Goal: Information Seeking & Learning: Learn about a topic

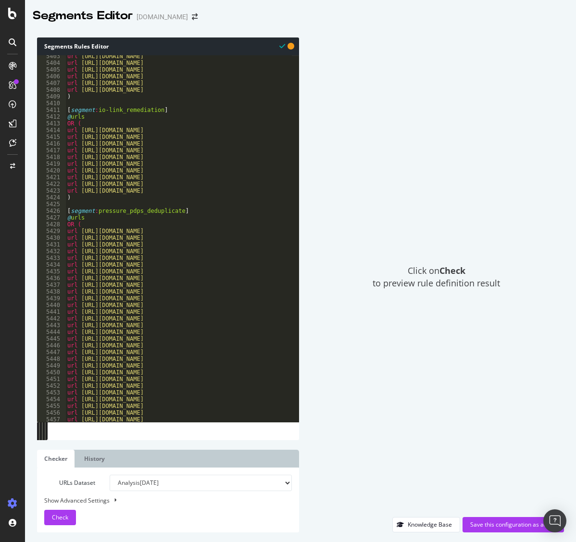
scroll to position [15388, 0]
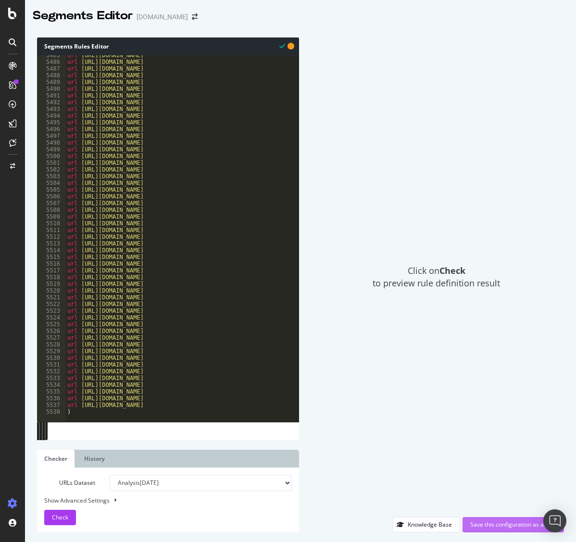
click at [500, 528] on div "Save this configuration as active" at bounding box center [513, 524] width 86 height 8
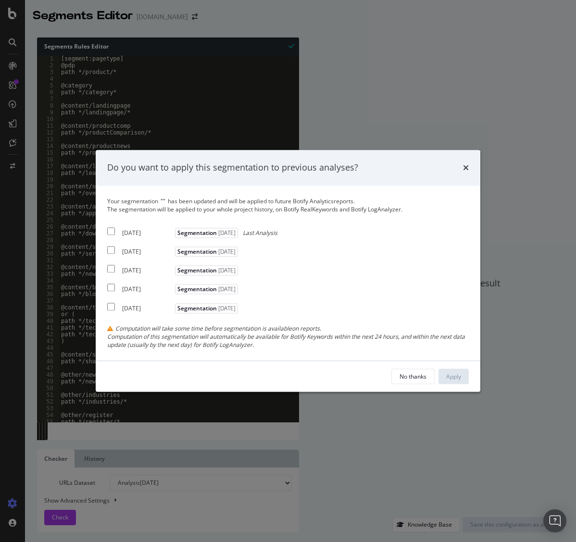
click at [113, 230] on input "modal" at bounding box center [111, 231] width 8 height 8
checkbox input "true"
click at [113, 250] on input "modal" at bounding box center [111, 251] width 8 height 8
checkbox input "true"
click at [114, 272] on input "modal" at bounding box center [111, 269] width 8 height 8
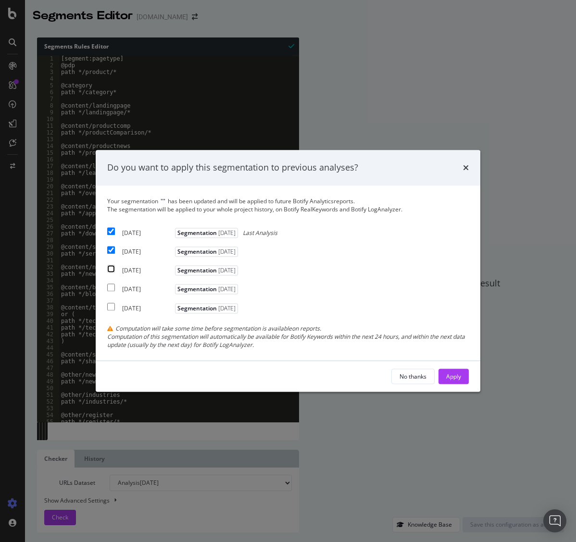
checkbox input "true"
click at [456, 373] on div "Apply" at bounding box center [453, 377] width 15 height 14
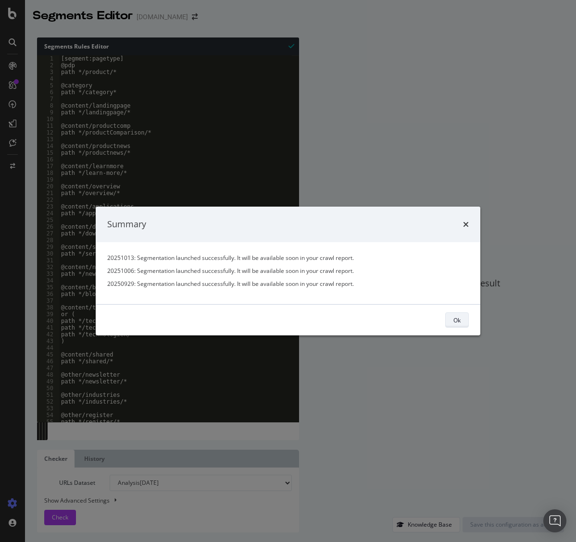
click at [453, 319] on div "Ok" at bounding box center [456, 320] width 7 height 8
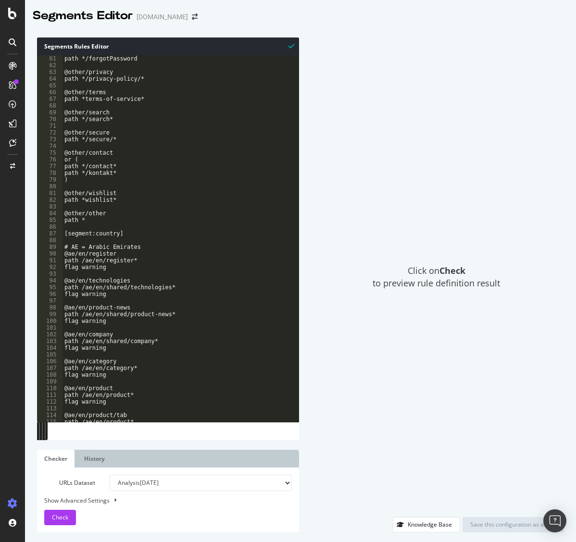
scroll to position [110, 0]
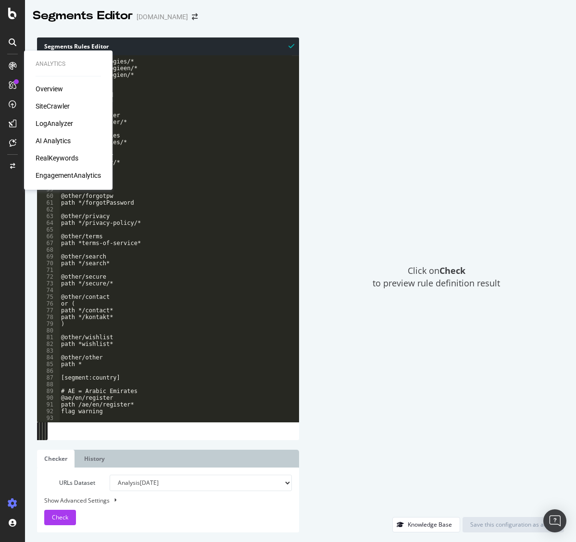
click at [61, 104] on div "SiteCrawler" at bounding box center [53, 106] width 34 height 10
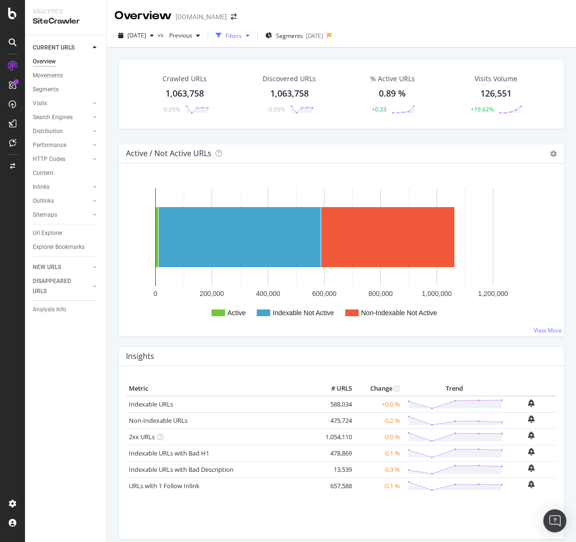
click at [253, 35] on div "button" at bounding box center [248, 36] width 12 height 6
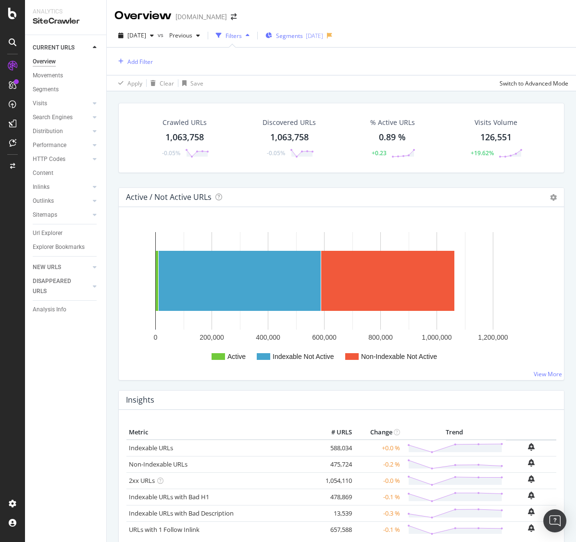
click at [303, 32] on span "Segments" at bounding box center [289, 36] width 27 height 8
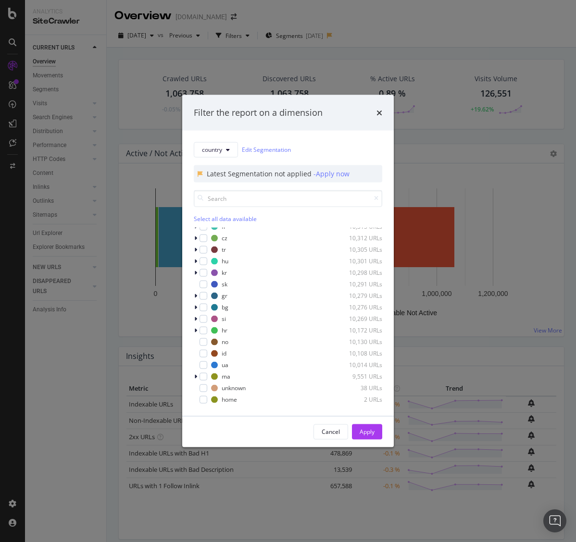
scroll to position [458, 0]
click at [203, 374] on div "modal" at bounding box center [203, 376] width 8 height 8
drag, startPoint x: 366, startPoint y: 429, endPoint x: 359, endPoint y: 431, distance: 6.5
click at [366, 429] on div "Apply" at bounding box center [366, 432] width 15 height 8
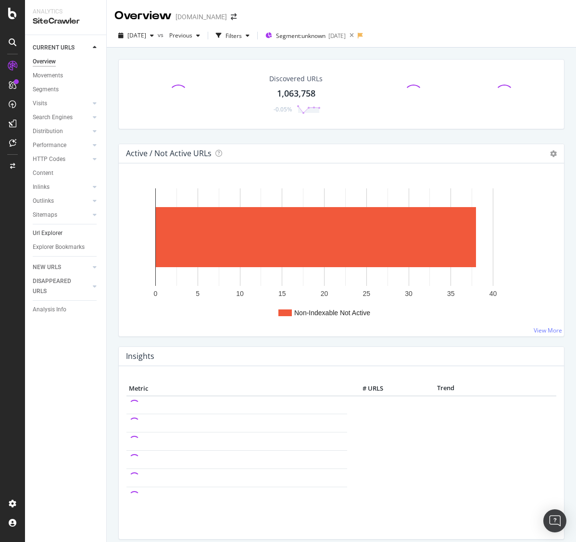
click at [65, 235] on link "Url Explorer" at bounding box center [66, 233] width 67 height 10
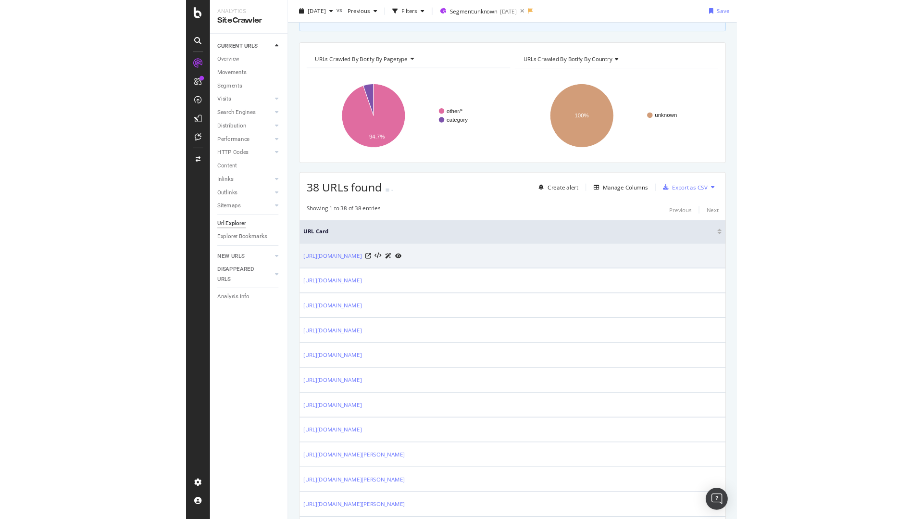
scroll to position [96, 0]
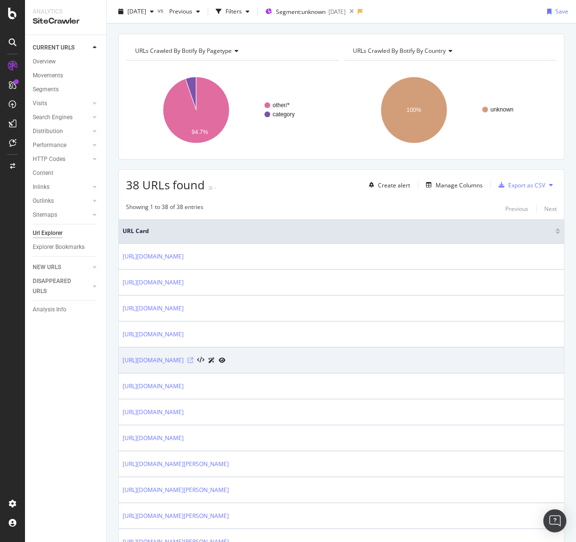
click at [193, 360] on icon at bounding box center [190, 361] width 6 height 6
click at [184, 359] on link "[URL][DOMAIN_NAME]" at bounding box center [153, 361] width 61 height 10
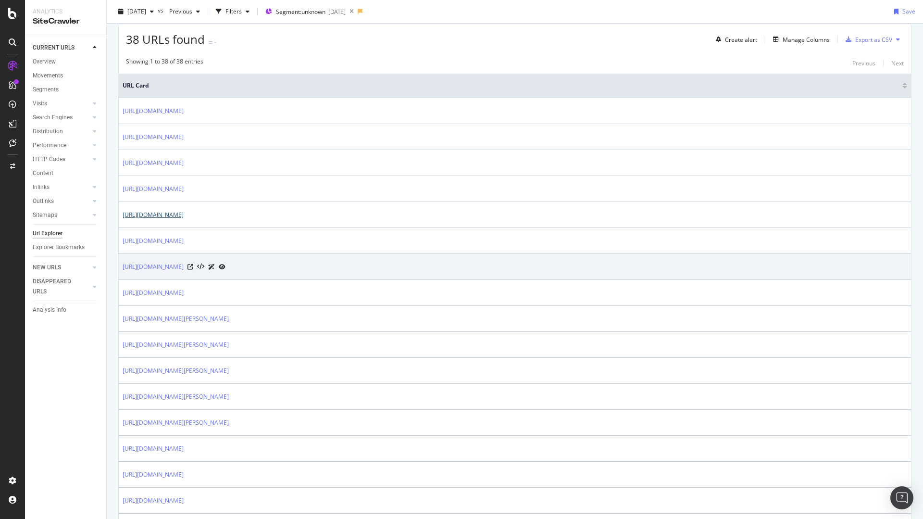
scroll to position [240, 0]
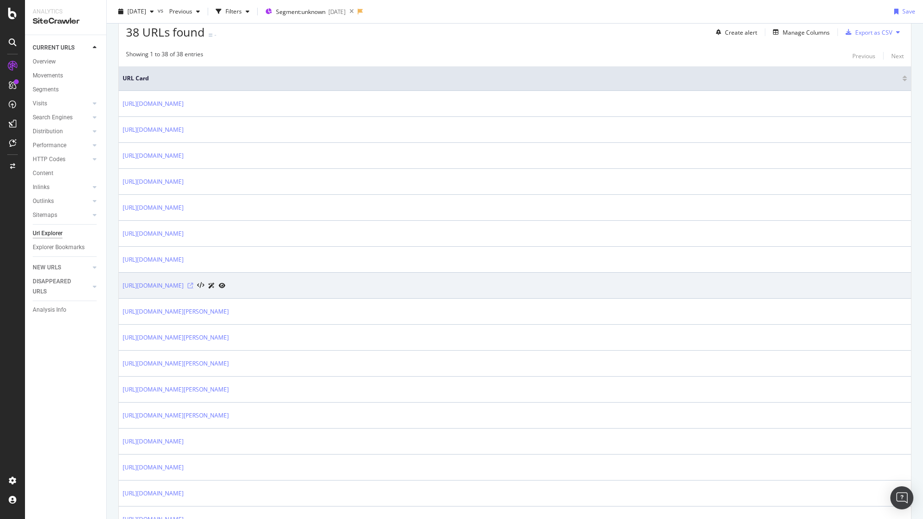
click at [193, 284] on icon at bounding box center [190, 286] width 6 height 6
click at [184, 286] on link "[URL][DOMAIN_NAME]" at bounding box center [153, 286] width 61 height 10
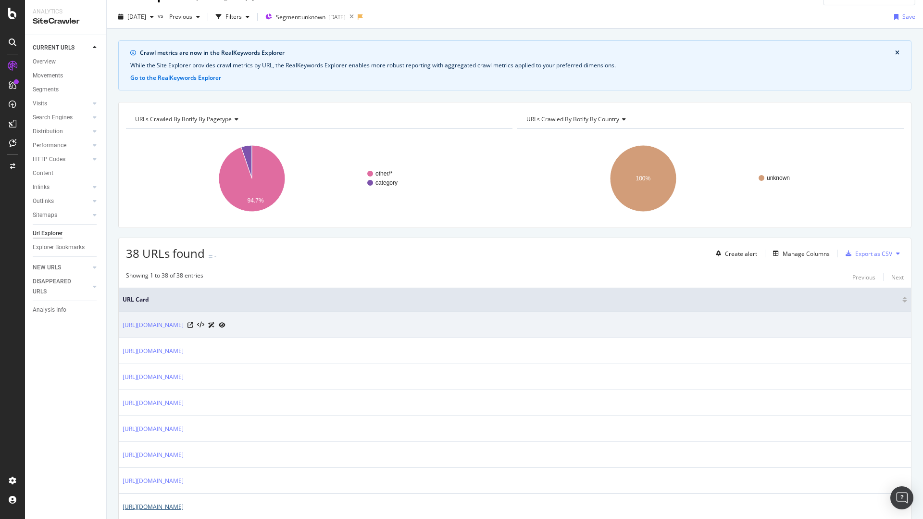
scroll to position [0, 0]
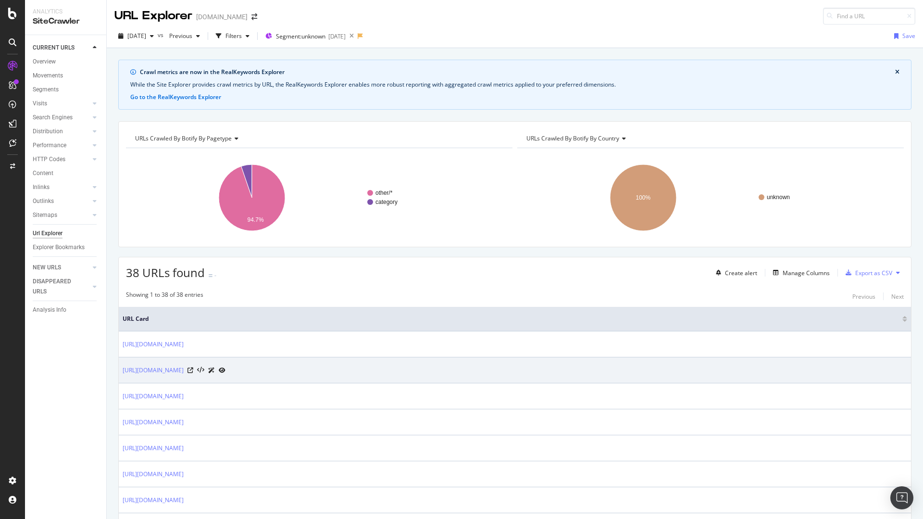
click at [576, 367] on div "[URL][DOMAIN_NAME]" at bounding box center [515, 370] width 784 height 10
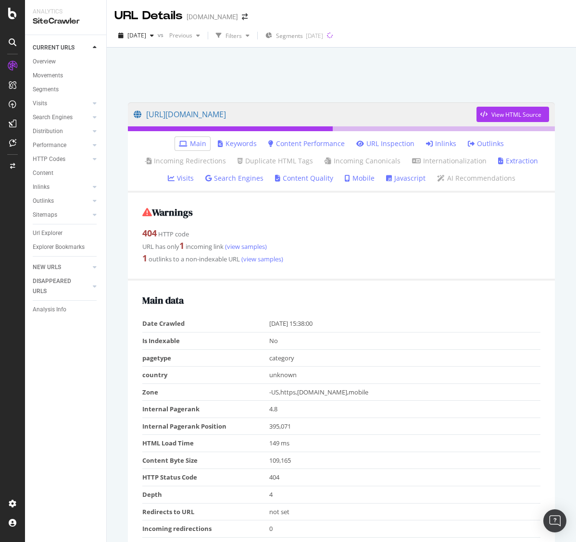
click at [435, 148] on link "Inlinks" at bounding box center [441, 144] width 30 height 10
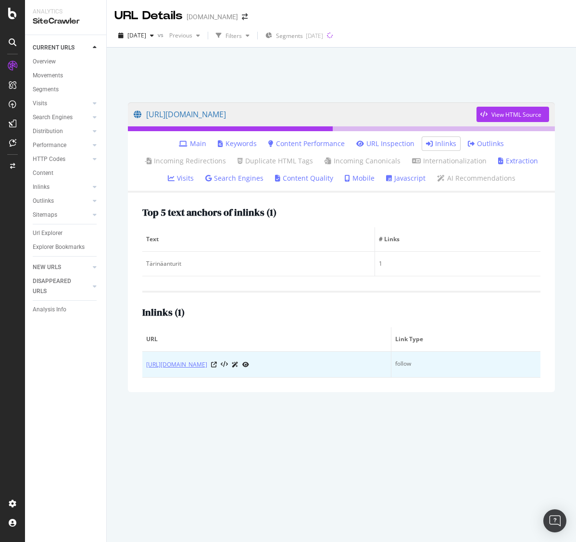
click at [207, 368] on link "https://www.ifm.com/fi/fi/shared/service/calibration-service/tutustu-ifm-n-kali…" at bounding box center [176, 365] width 61 height 10
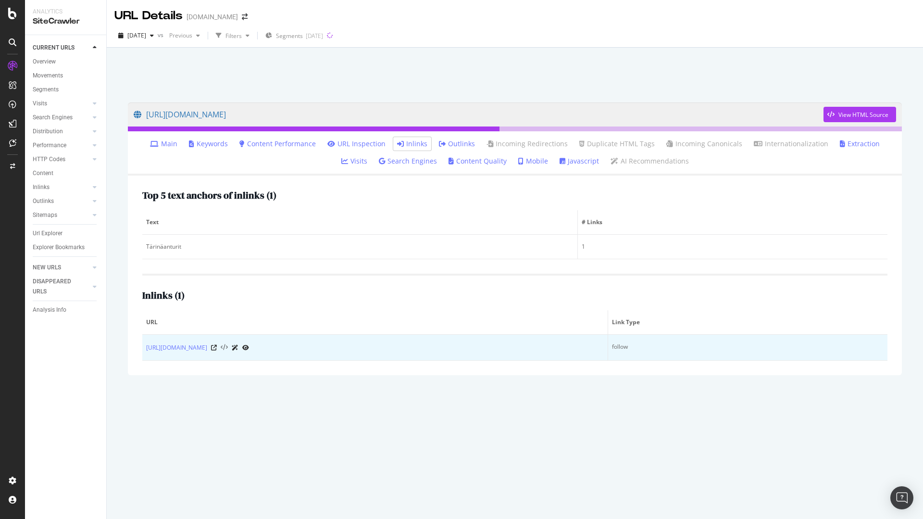
click at [228, 346] on icon at bounding box center [224, 347] width 7 height 7
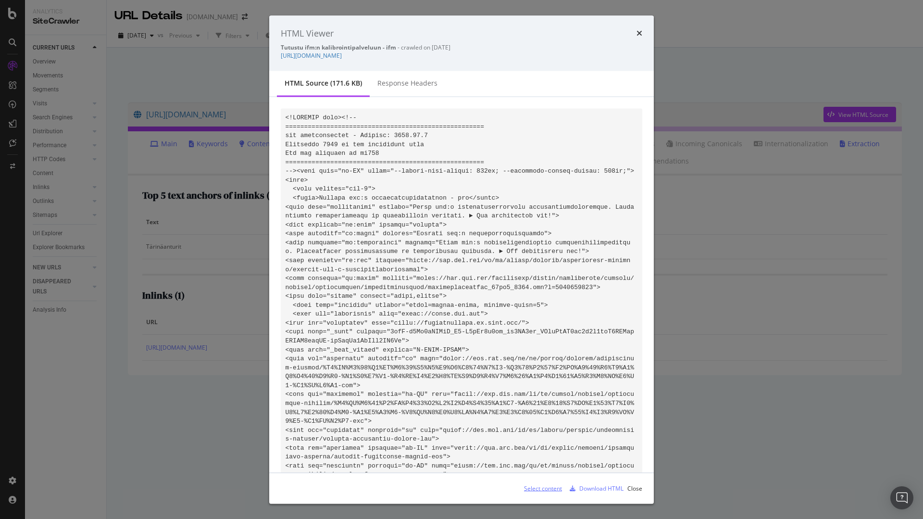
click at [550, 486] on div "Select content" at bounding box center [543, 487] width 38 height 8
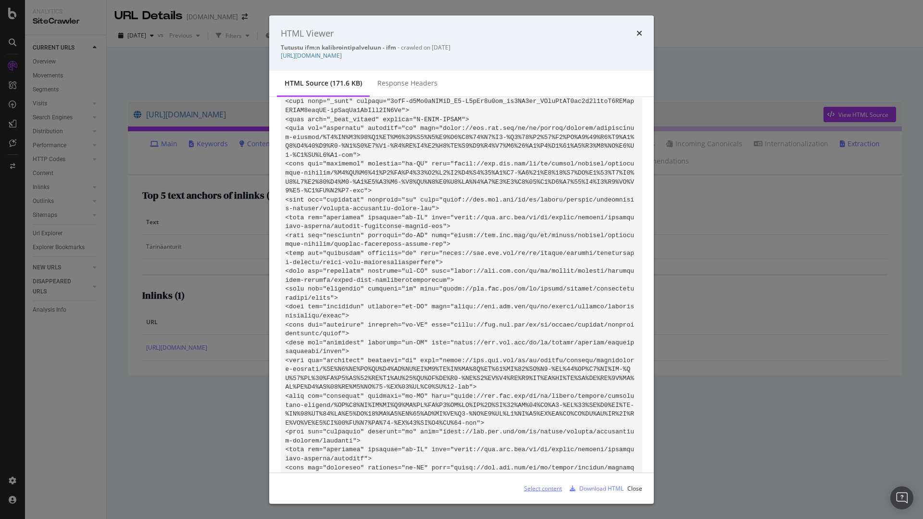
scroll to position [288, 0]
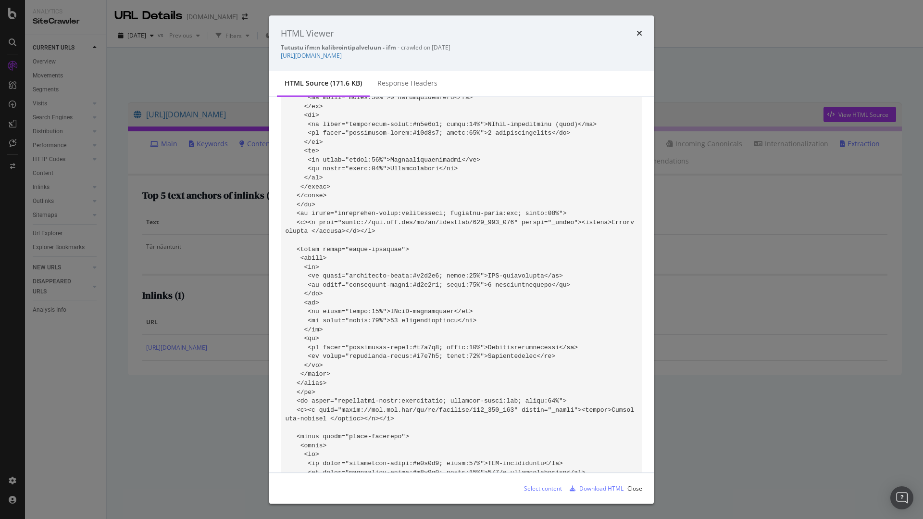
scroll to position [17461, 0]
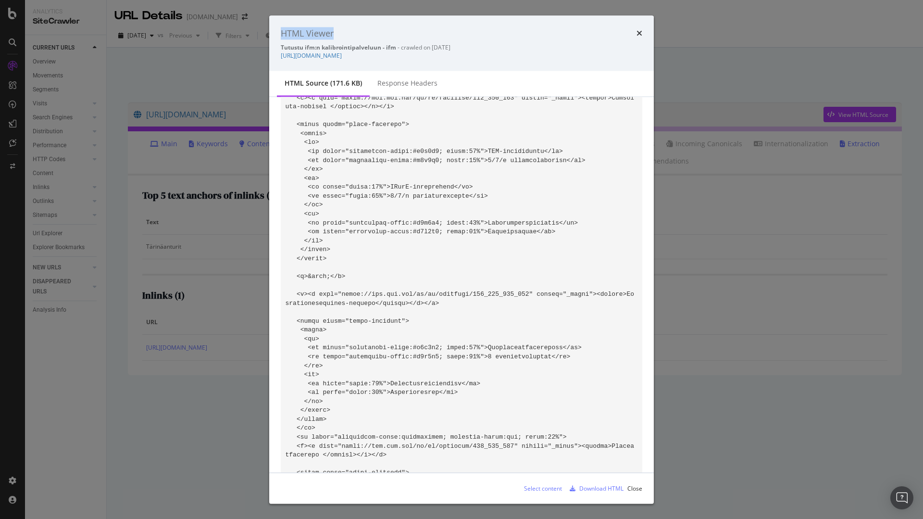
drag, startPoint x: 580, startPoint y: 22, endPoint x: 698, endPoint y: 80, distance: 132.0
click at [575, 80] on div "HTML Viewer Tutustu ifm:n kalibrointipalveluun - ifm - crawled on 2025-10-13 ht…" at bounding box center [461, 259] width 923 height 519
click at [575, 34] on div "HTML Viewer" at bounding box center [461, 33] width 361 height 12
click at [575, 34] on icon "times" at bounding box center [639, 33] width 6 height 8
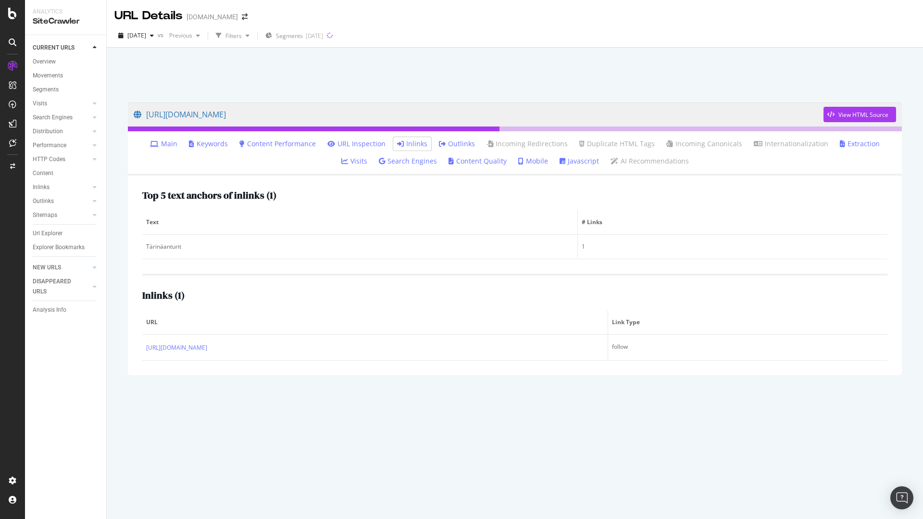
click at [393, 96] on div "https://www.ifm.com/category/200_040_010 View HTML Source Main Keywords Content…" at bounding box center [514, 239] width 793 height 292
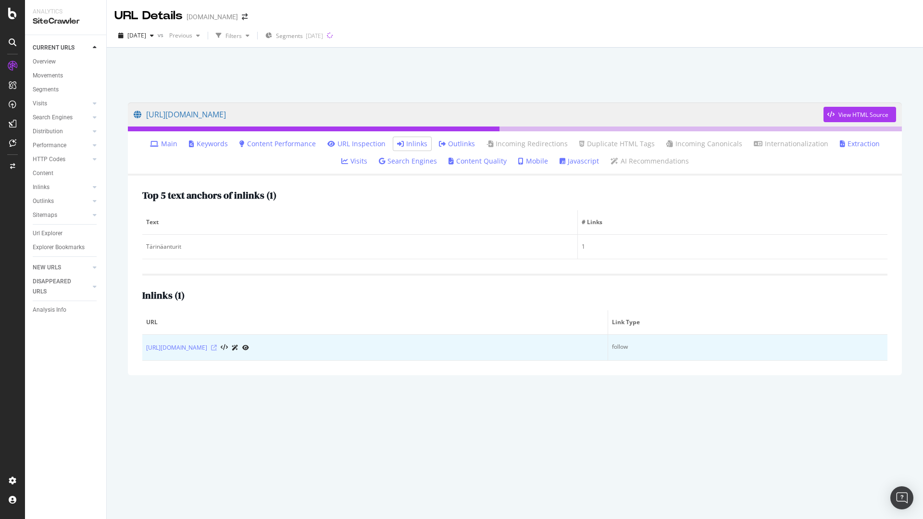
click at [217, 347] on icon at bounding box center [214, 348] width 6 height 6
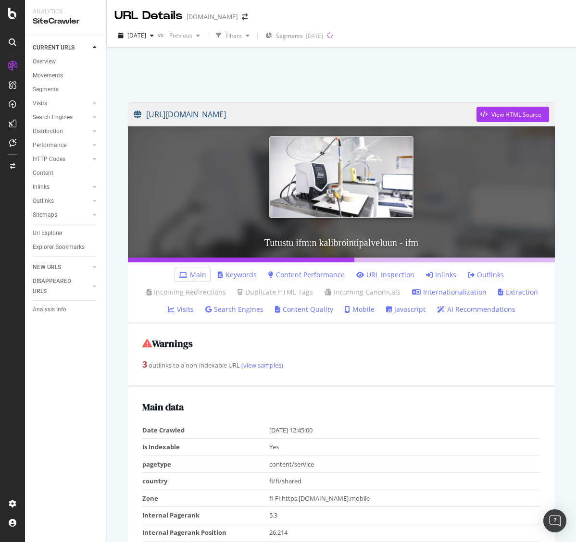
click at [353, 114] on link "https://www.ifm.com/fi/fi/shared/service/calibration-service/tutustu-ifm-n-kali…" at bounding box center [305, 114] width 343 height 24
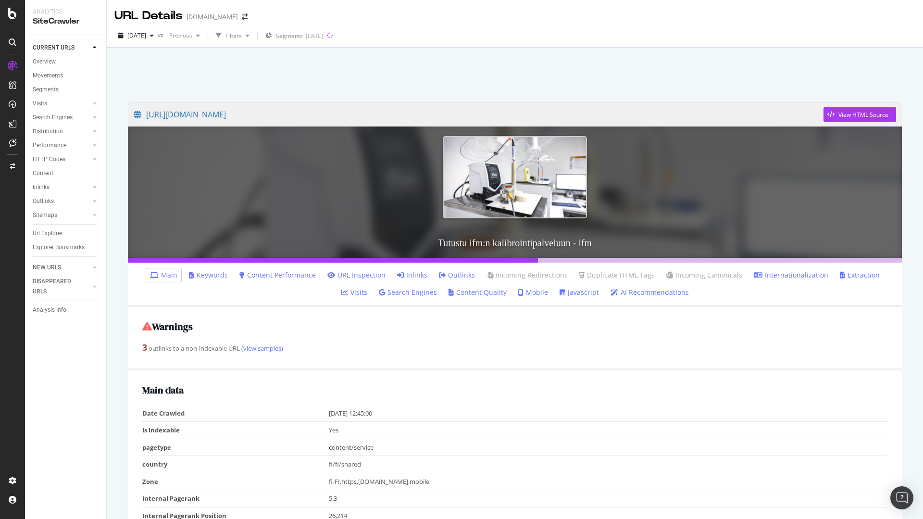
click at [441, 270] on link "Outlinks" at bounding box center [457, 275] width 36 height 10
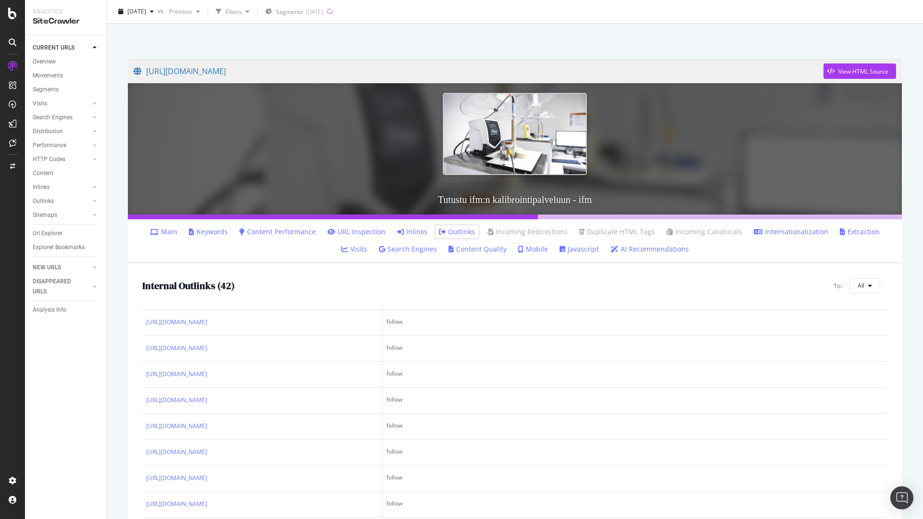
scroll to position [92, 0]
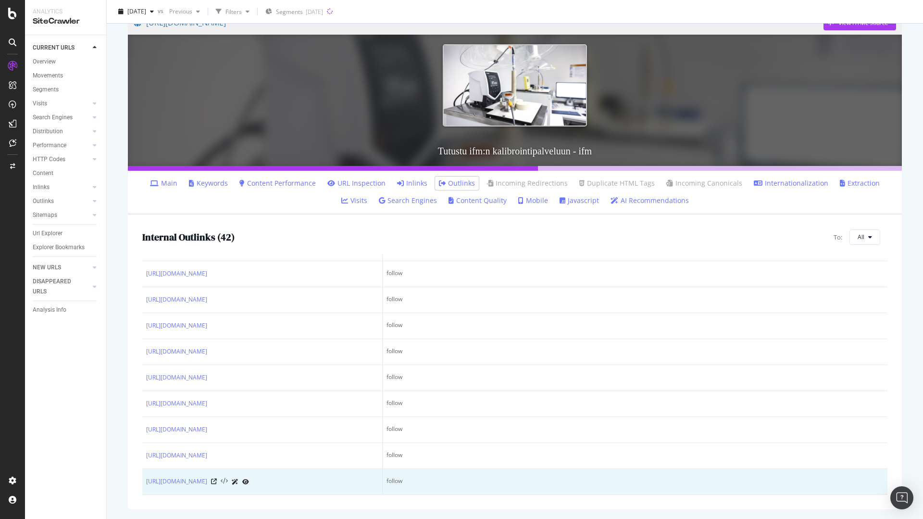
click at [228, 480] on icon at bounding box center [224, 481] width 7 height 7
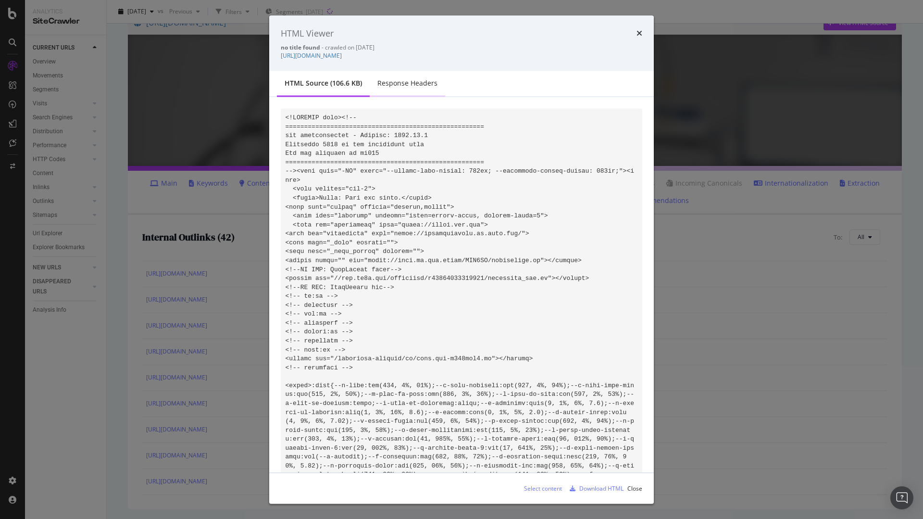
click at [411, 83] on div "Response Headers" at bounding box center [407, 83] width 60 height 10
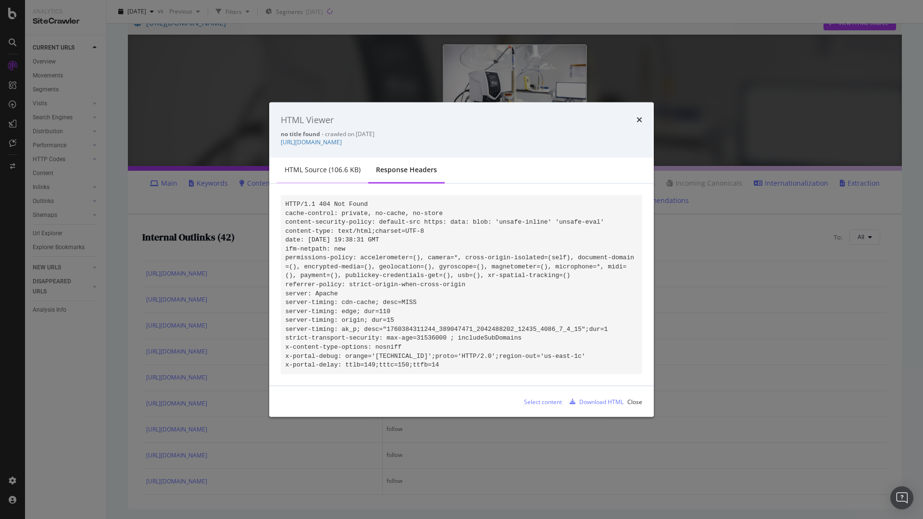
click at [323, 167] on div "HTML source (106.6 KB)" at bounding box center [323, 170] width 76 height 10
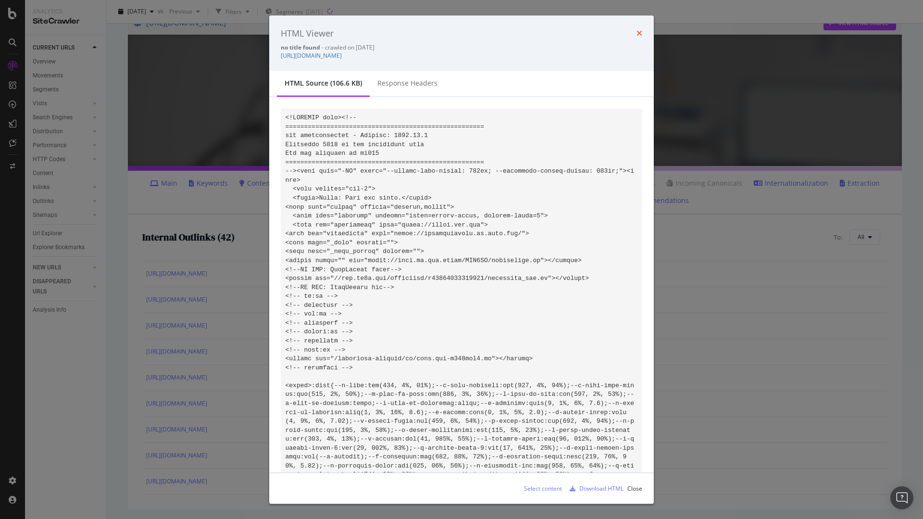
click at [575, 35] on icon "times" at bounding box center [639, 33] width 6 height 8
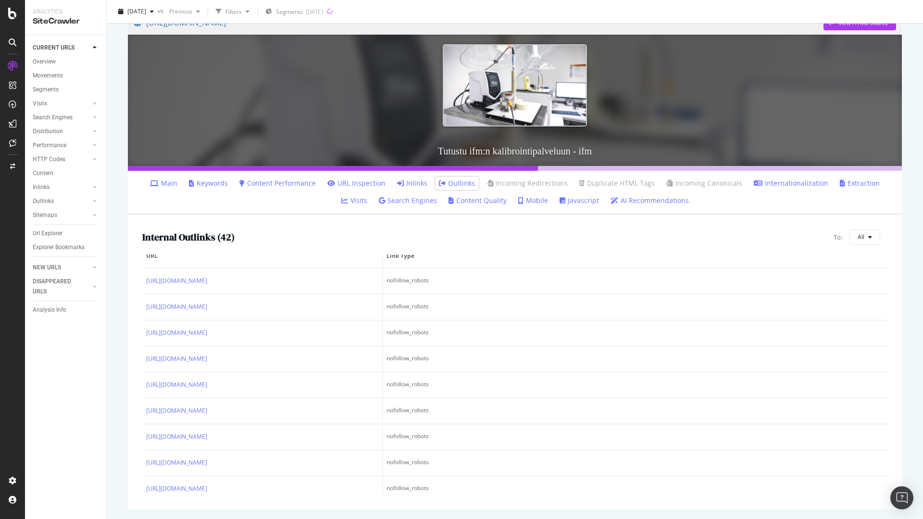
scroll to position [0, 0]
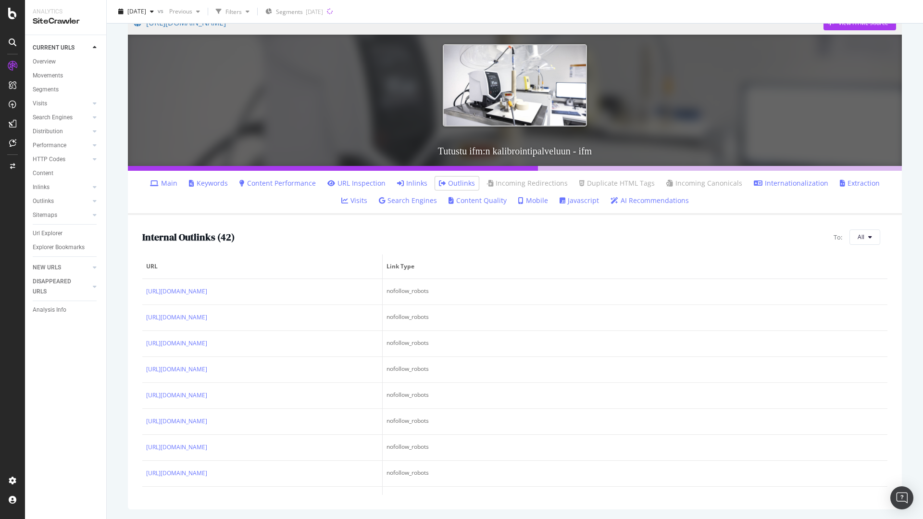
click at [345, 183] on link "URL Inspection" at bounding box center [356, 183] width 58 height 10
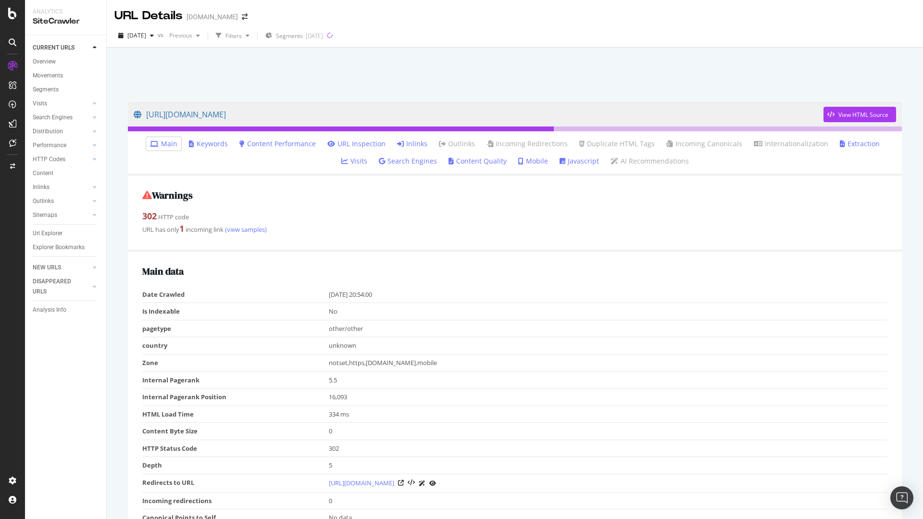
click at [397, 138] on li "Inlinks" at bounding box center [412, 143] width 38 height 13
click at [404, 145] on link "Inlinks" at bounding box center [412, 144] width 30 height 10
